Goal: Navigation & Orientation: Find specific page/section

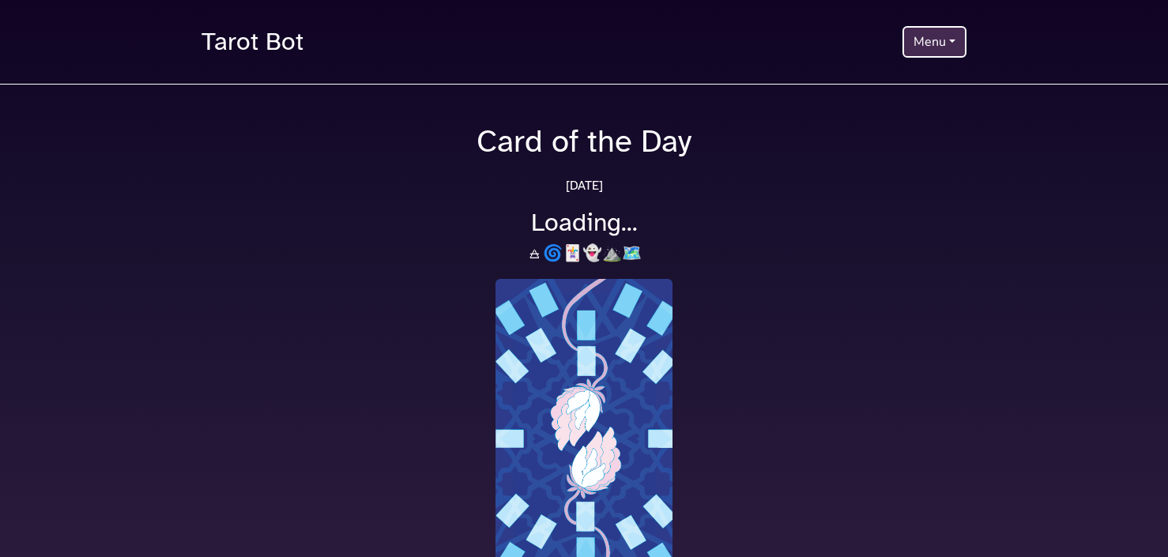
scroll to position [135, 0]
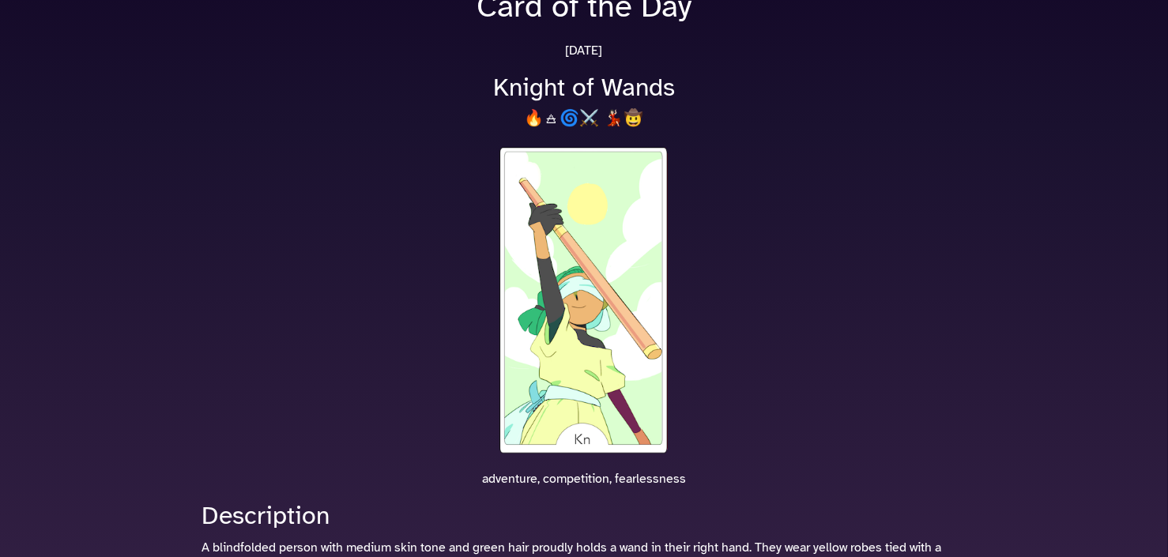
click at [615, 272] on img at bounding box center [583, 300] width 177 height 313
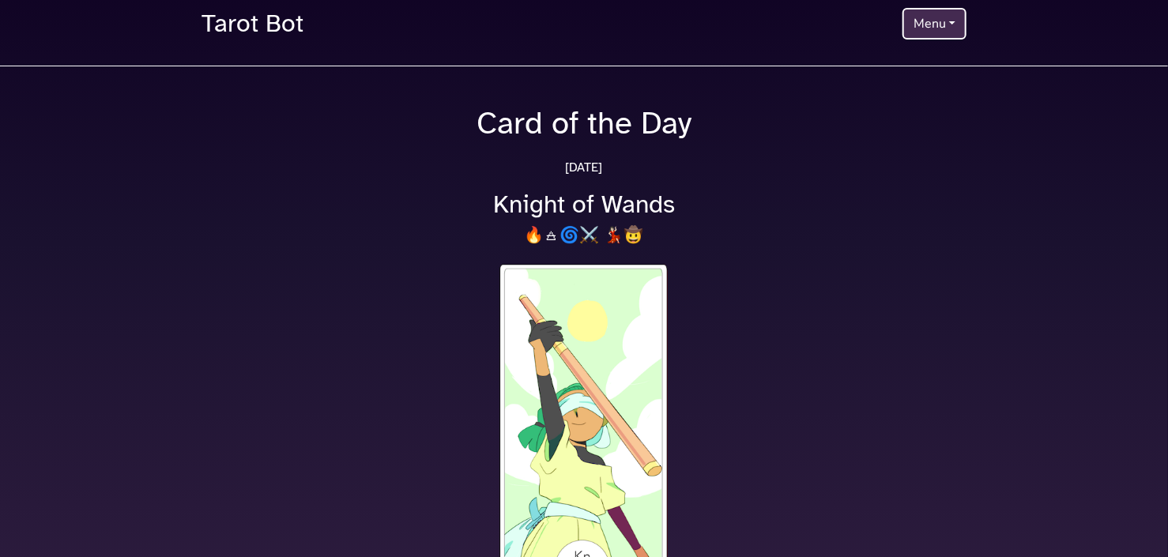
scroll to position [0, 0]
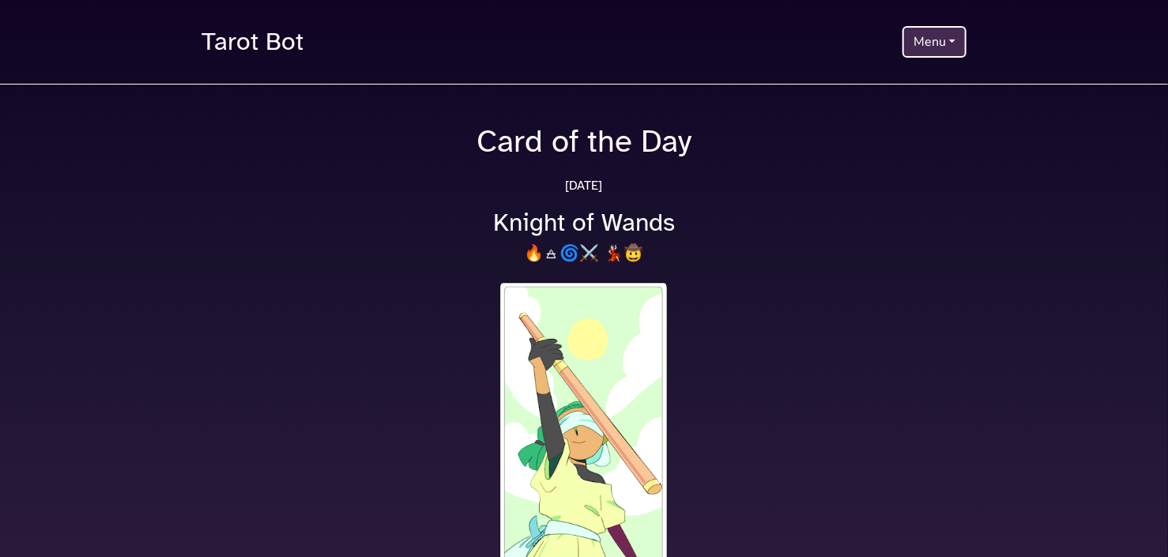
click at [927, 36] on button "Menu" at bounding box center [934, 42] width 64 height 32
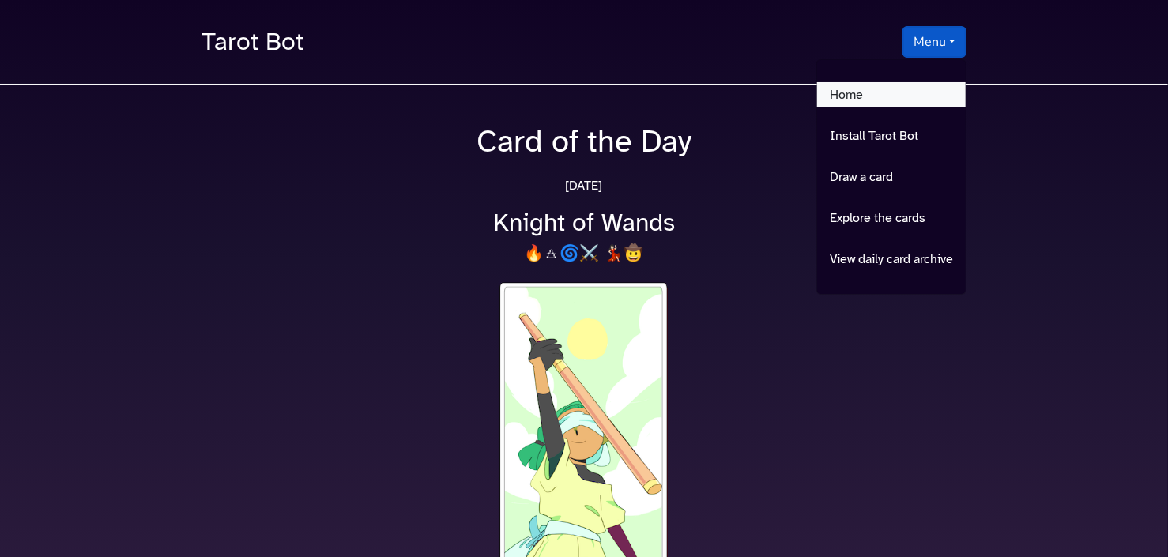
click at [913, 93] on link "Home" at bounding box center [891, 94] width 149 height 25
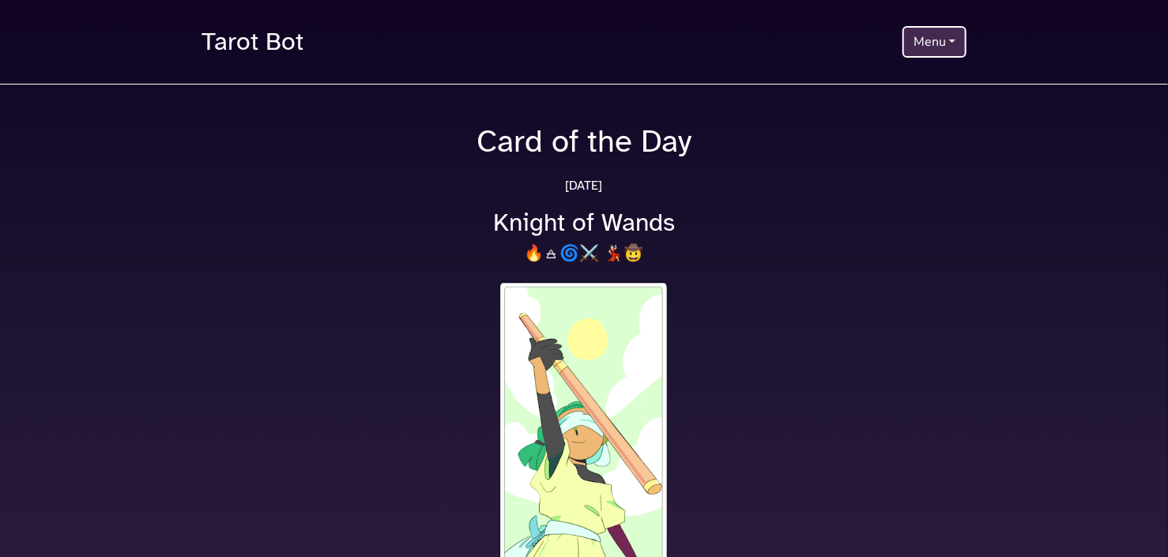
click at [922, 32] on button "Menu" at bounding box center [934, 42] width 64 height 32
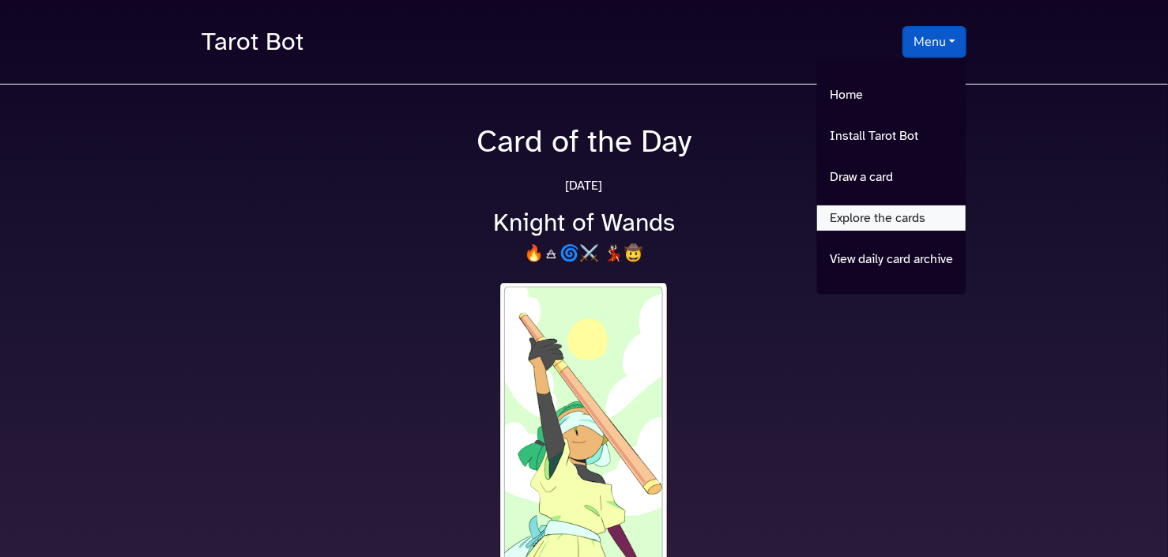
click at [896, 213] on link "Explore the cards" at bounding box center [891, 217] width 149 height 25
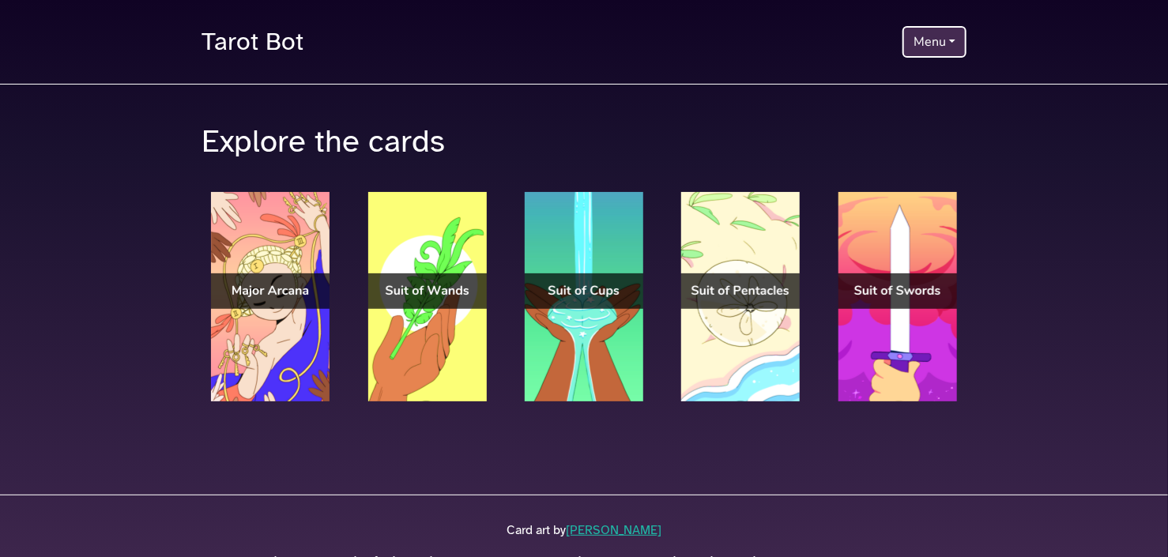
click at [916, 31] on button "Menu" at bounding box center [934, 42] width 64 height 32
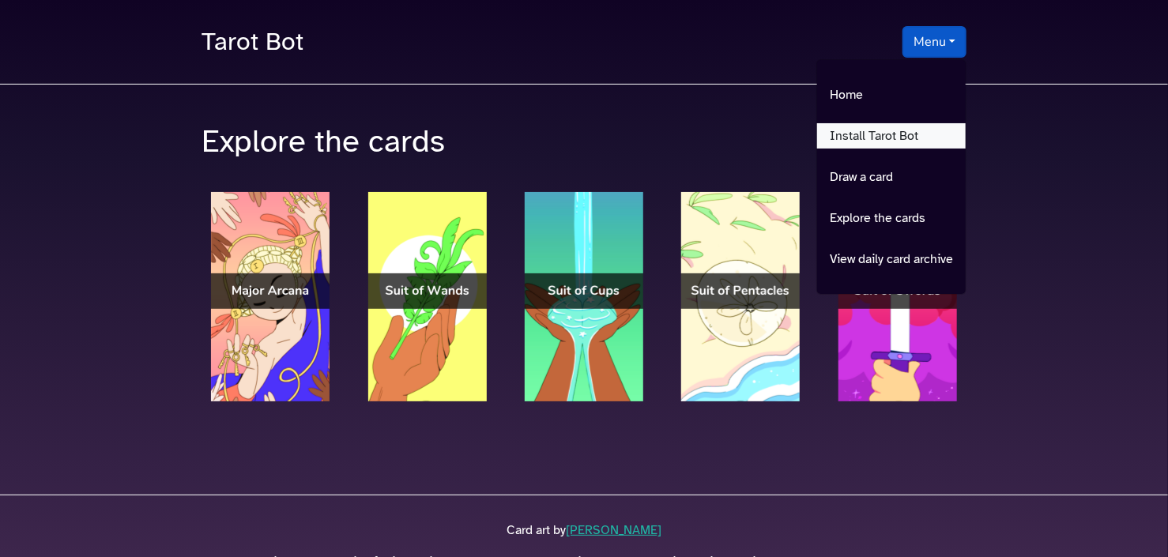
click at [905, 129] on link "Install Tarot Bot" at bounding box center [891, 135] width 149 height 25
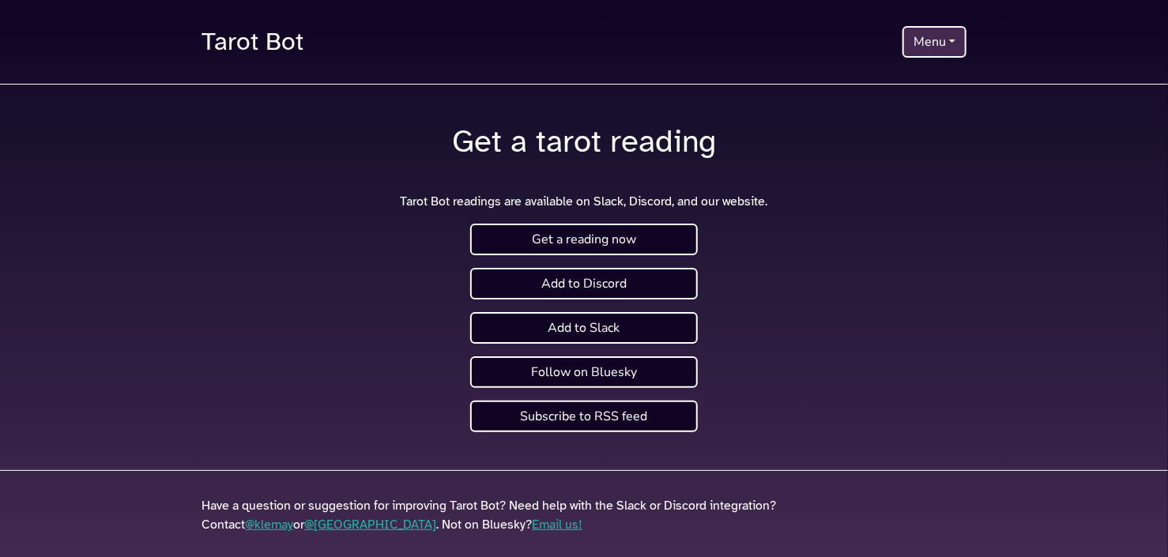
scroll to position [12, 0]
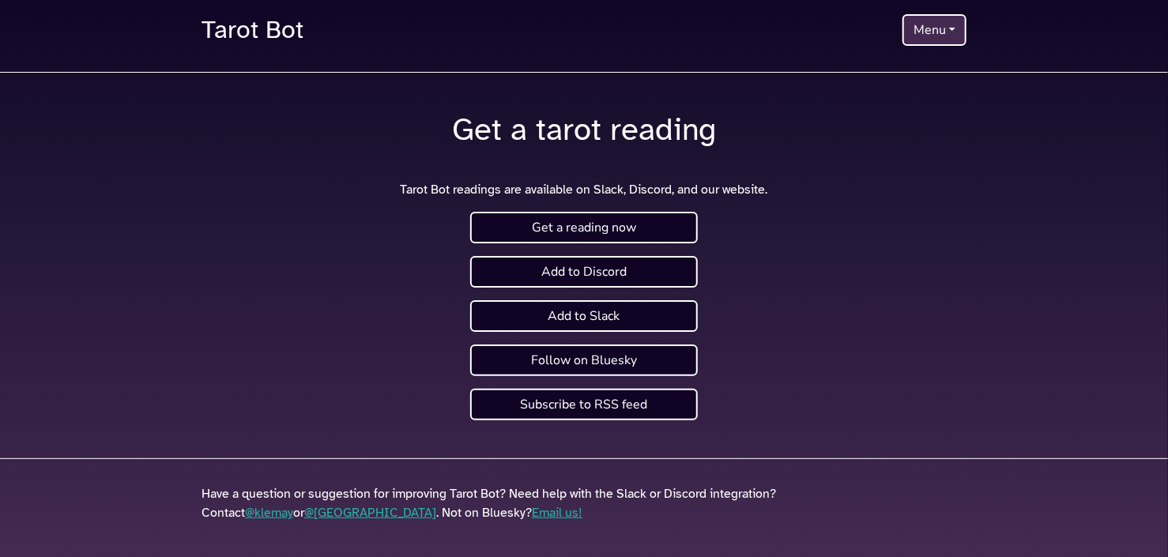
click at [943, 27] on button "Menu" at bounding box center [934, 30] width 64 height 32
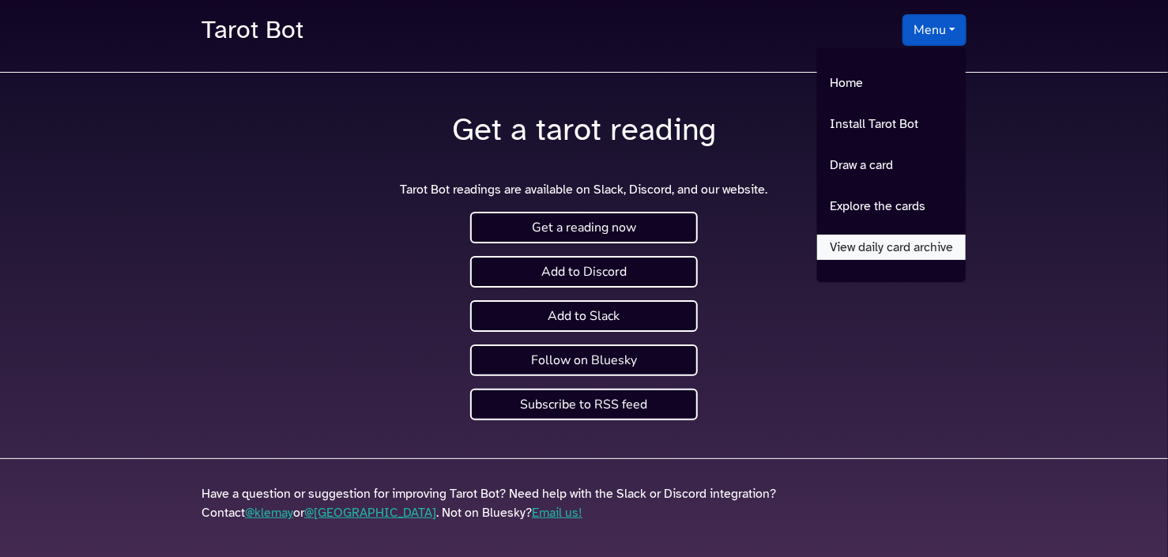
click at [896, 254] on link "View daily card archive" at bounding box center [891, 247] width 149 height 25
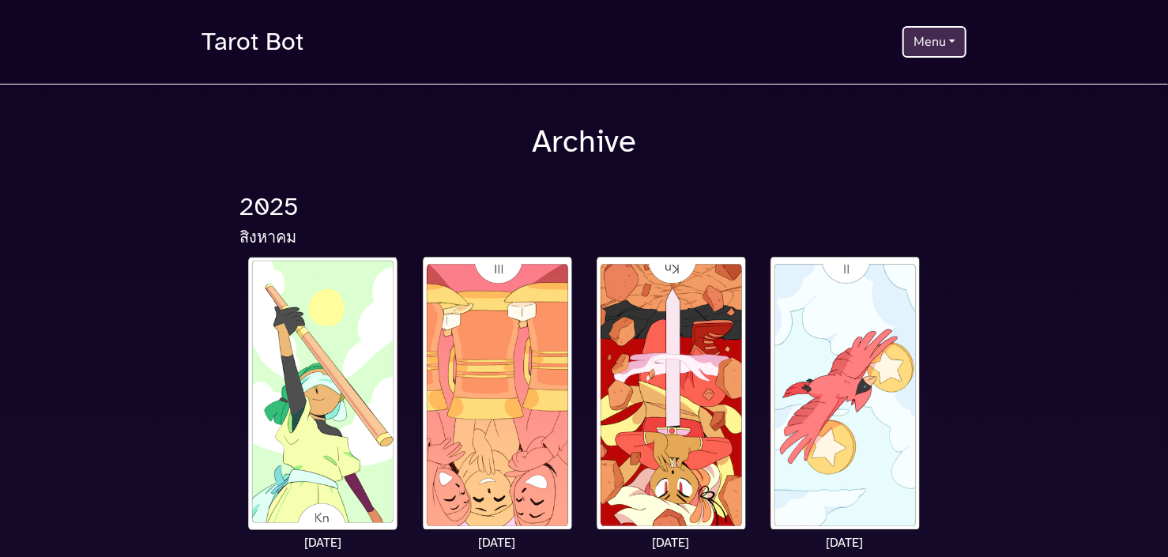
click at [953, 40] on button "Menu" at bounding box center [934, 42] width 64 height 32
